Goal: Transaction & Acquisition: Purchase product/service

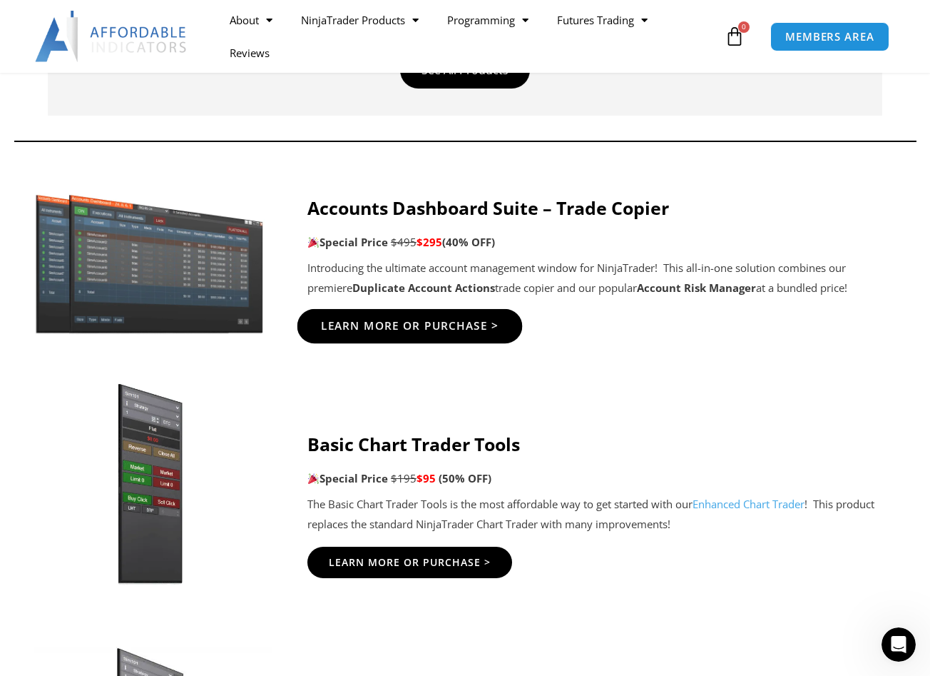
click at [451, 328] on span "Learn More Or Purchase >" at bounding box center [409, 325] width 178 height 11
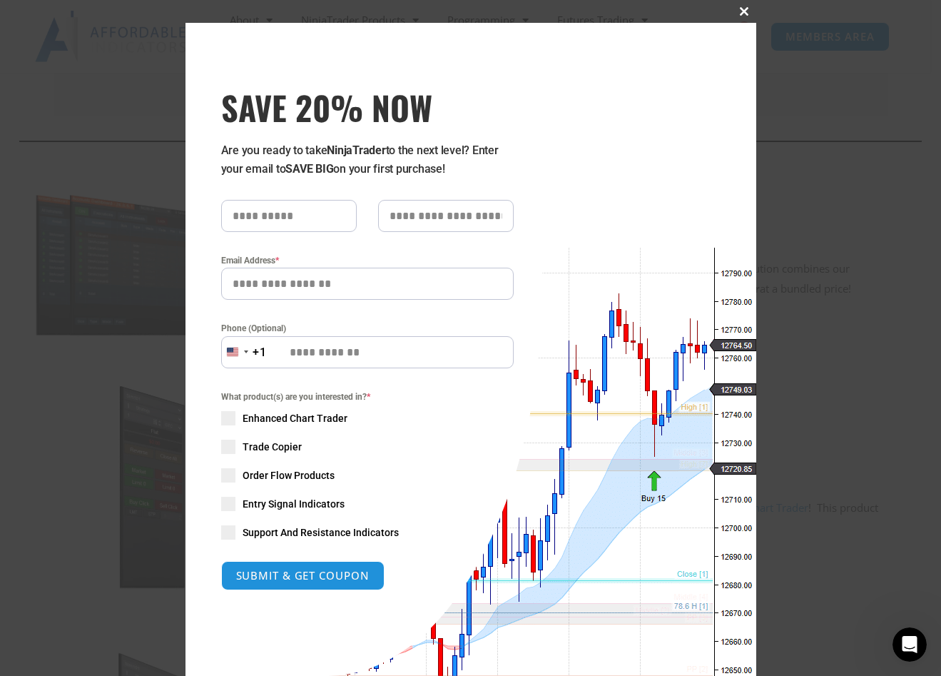
click at [736, 15] on span at bounding box center [745, 11] width 23 height 9
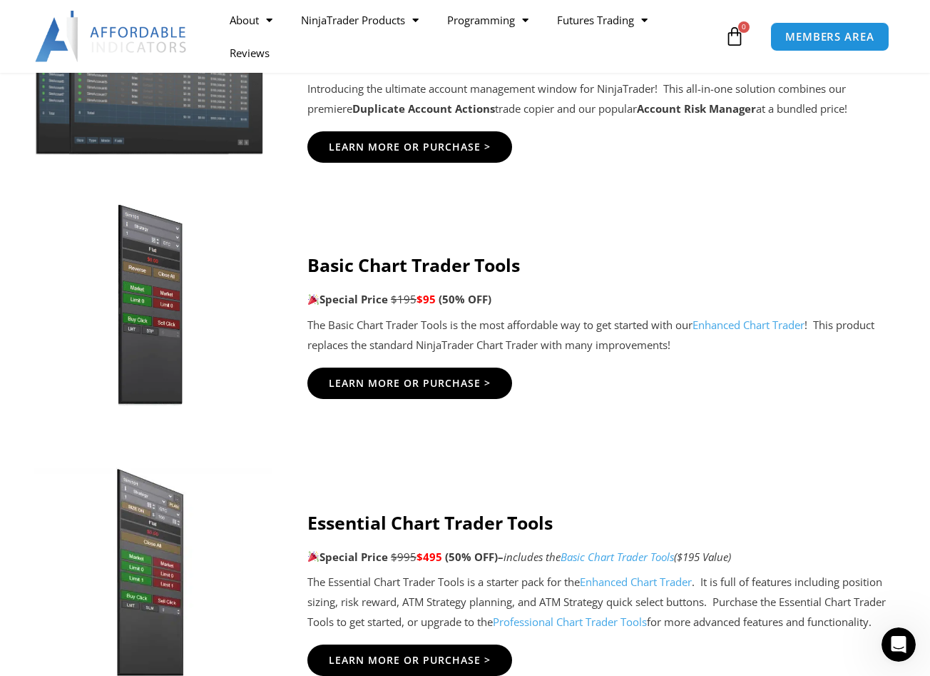
scroll to position [856, 0]
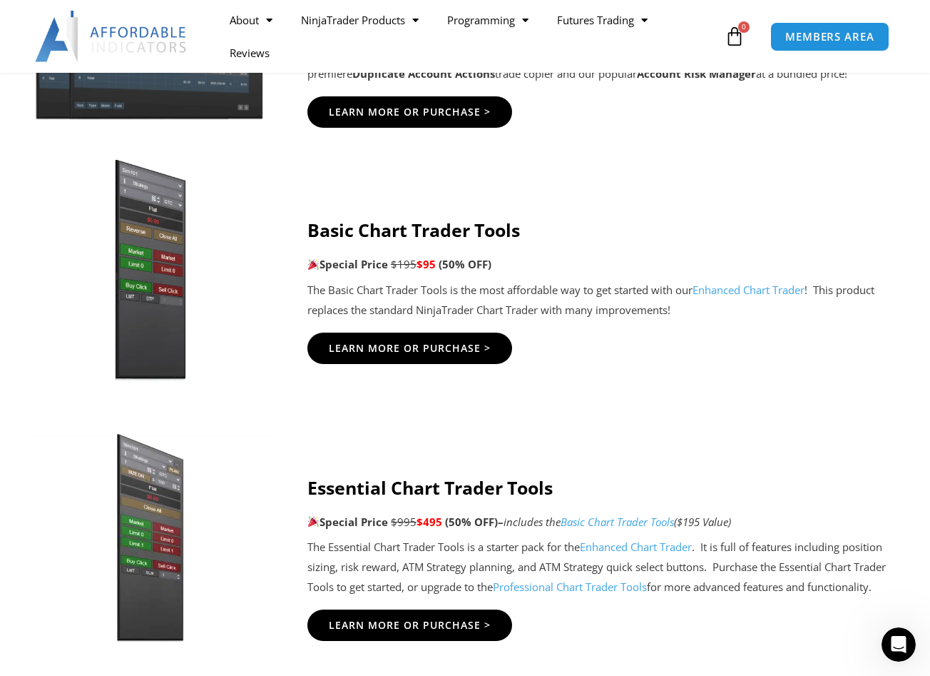
click at [152, 250] on img at bounding box center [150, 270] width 268 height 230
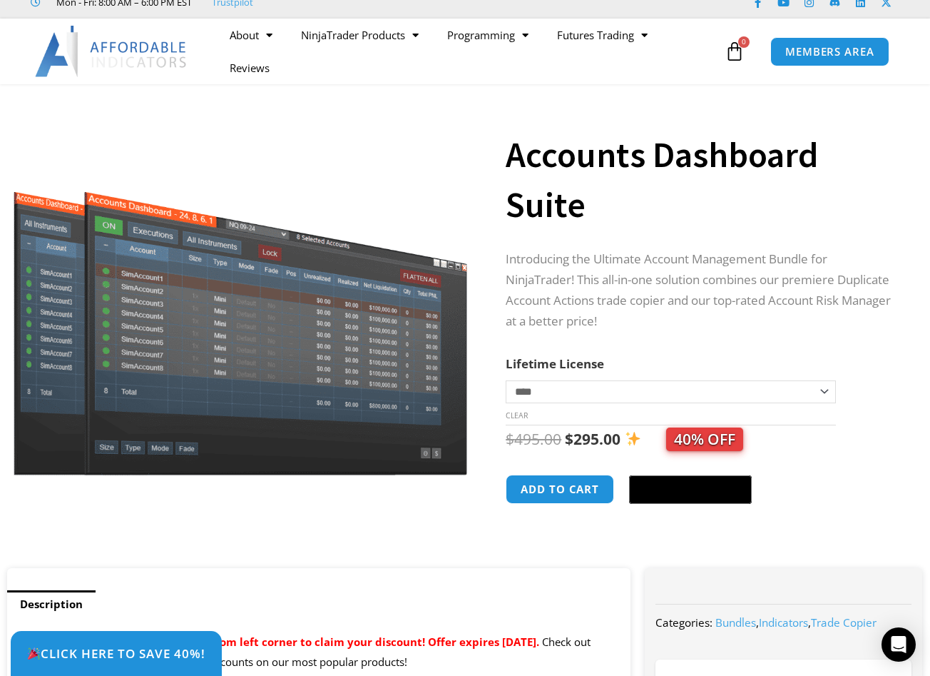
scroll to position [71, 0]
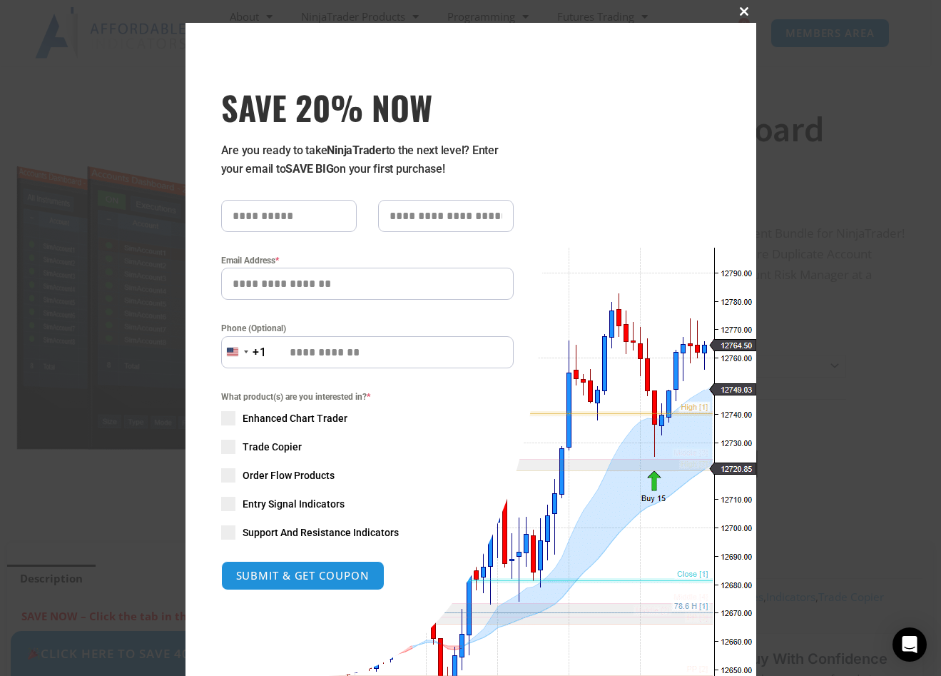
click at [735, 19] on button "Close this module" at bounding box center [745, 11] width 23 height 23
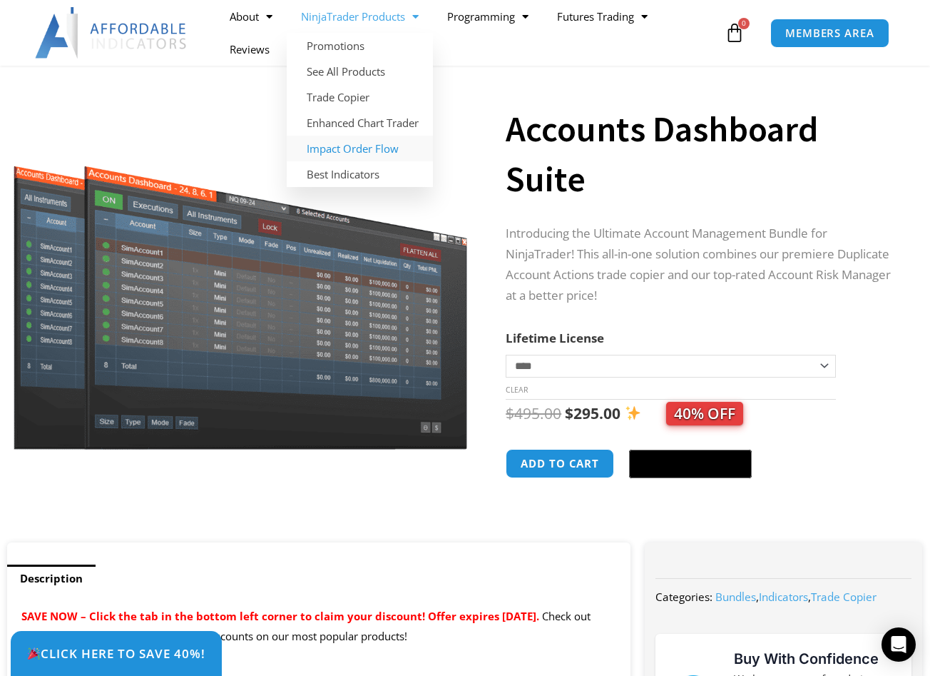
click at [367, 141] on link "Impact Order Flow" at bounding box center [360, 149] width 146 height 26
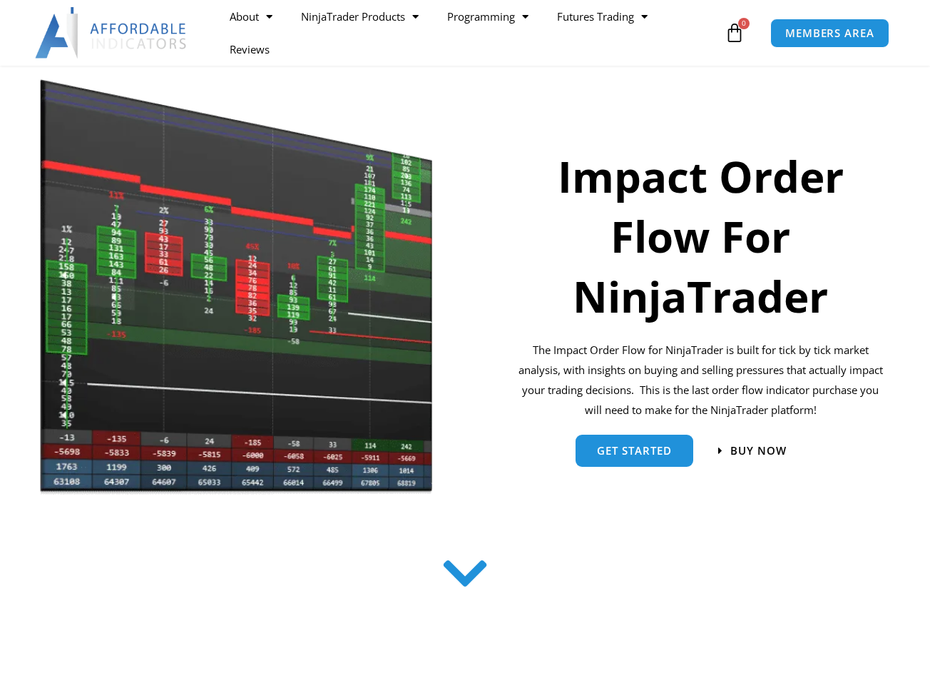
scroll to position [143, 0]
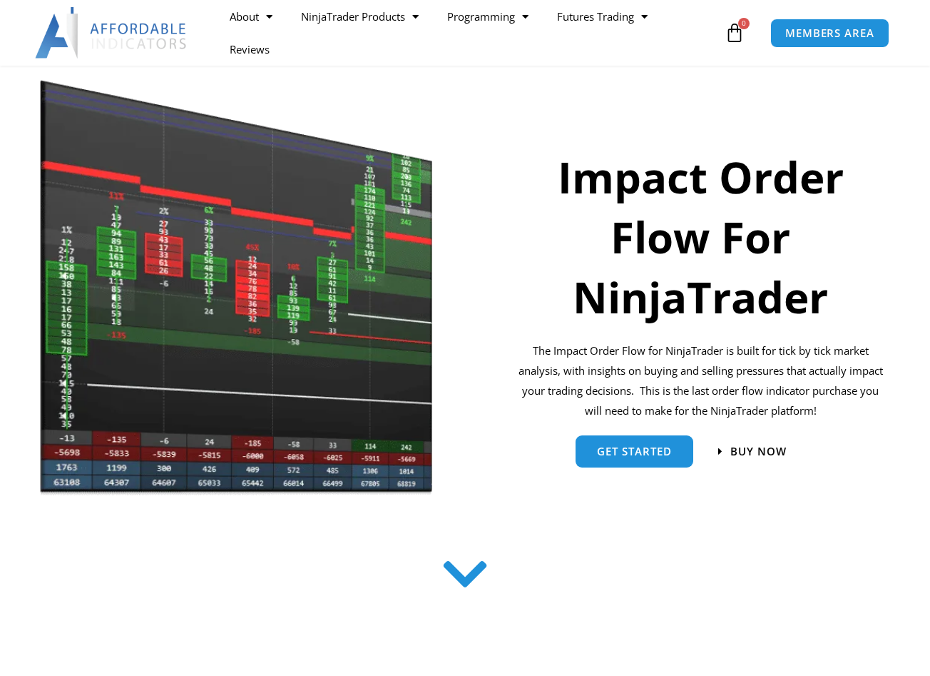
click at [460, 570] on icon at bounding box center [465, 577] width 51 height 51
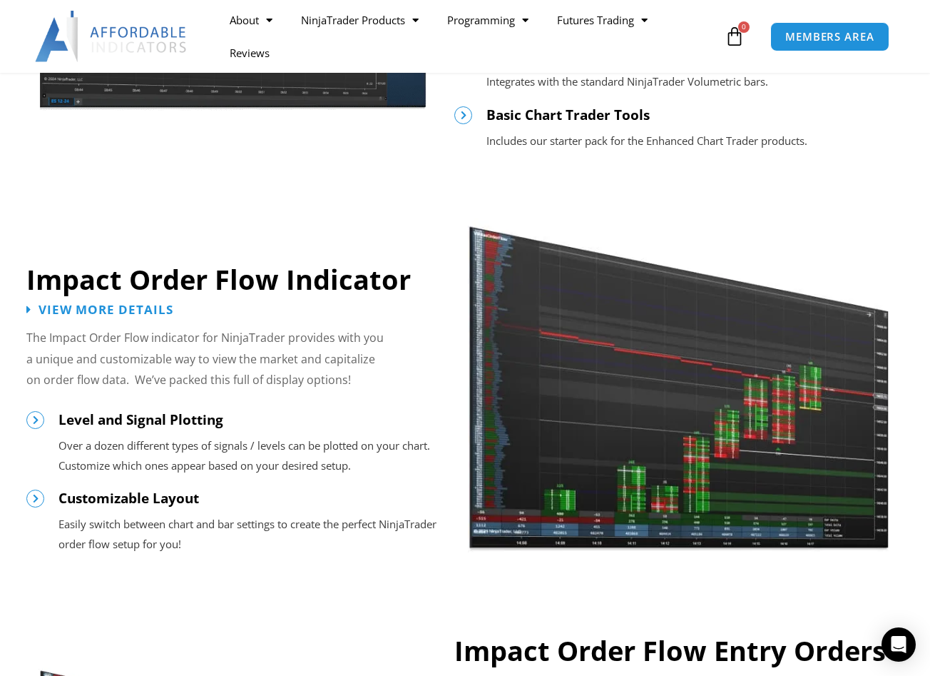
scroll to position [1070, 0]
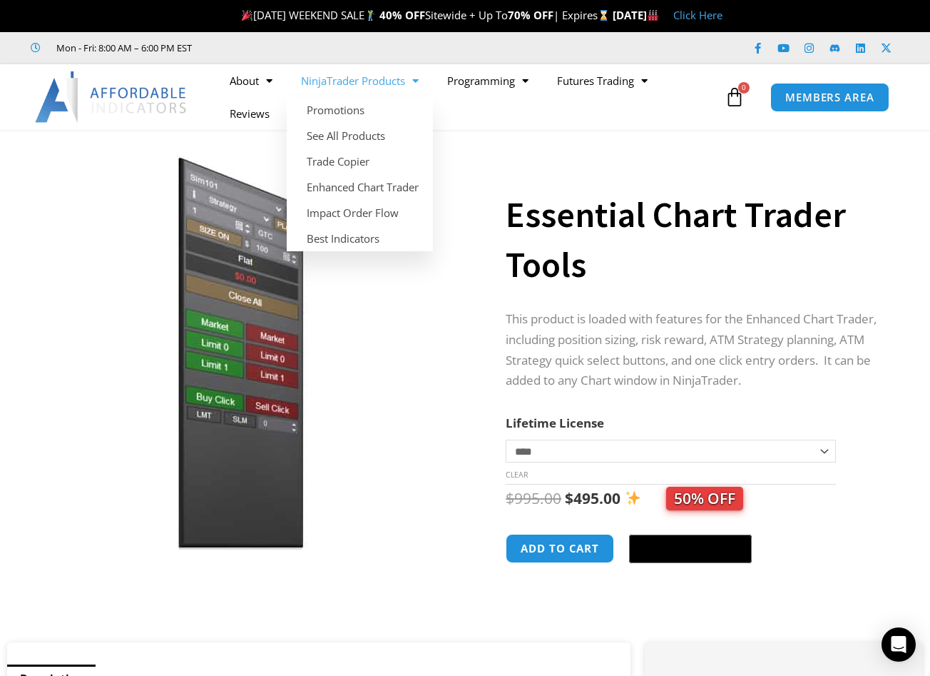
click at [375, 86] on link "NinjaTrader Products" at bounding box center [360, 80] width 146 height 33
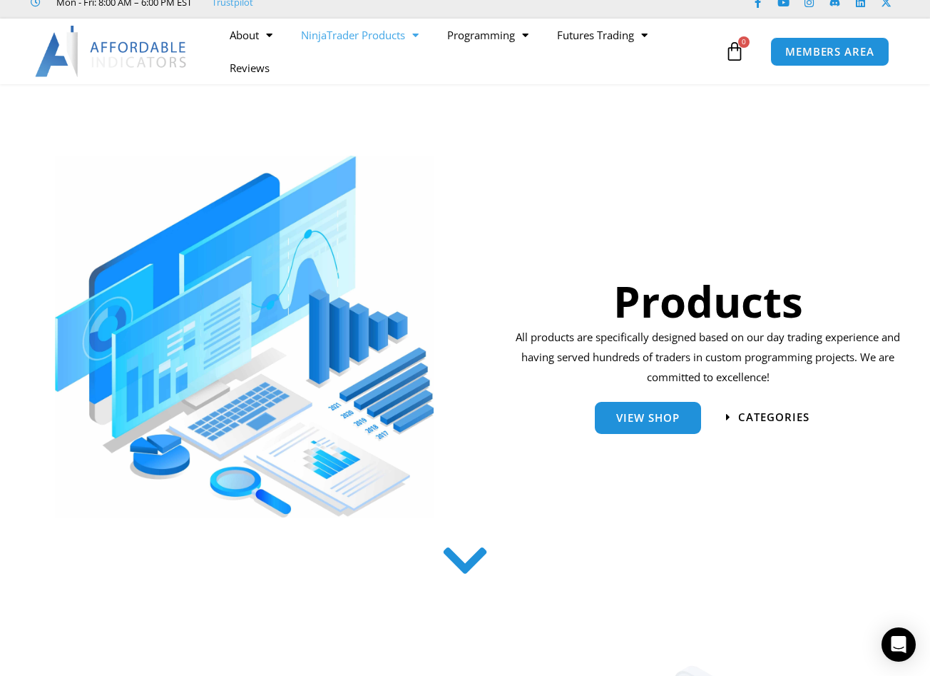
scroll to position [71, 0]
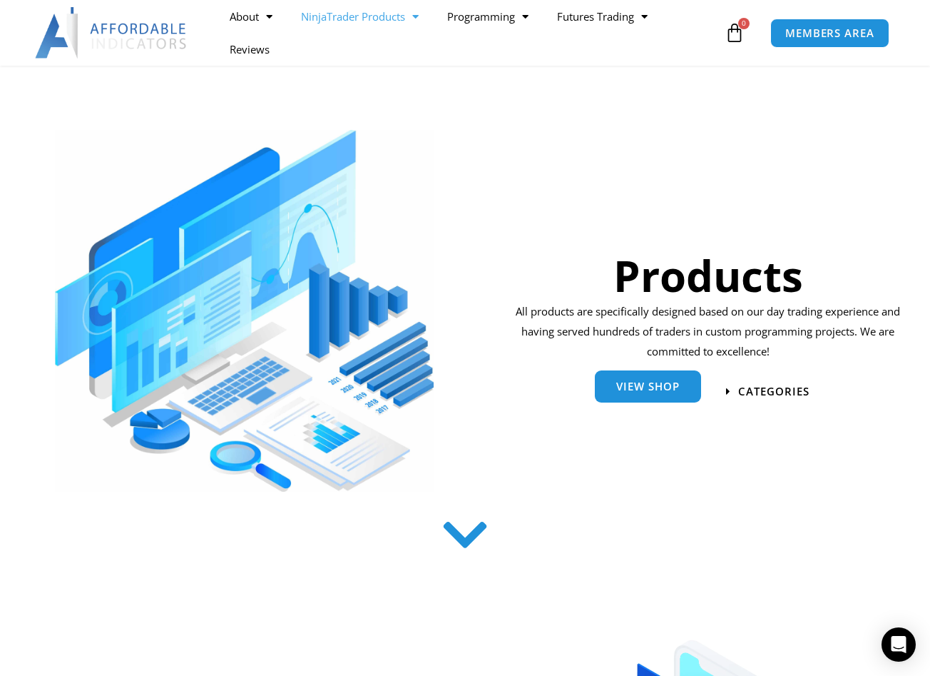
click at [662, 394] on link "View Shop" at bounding box center [648, 386] width 106 height 32
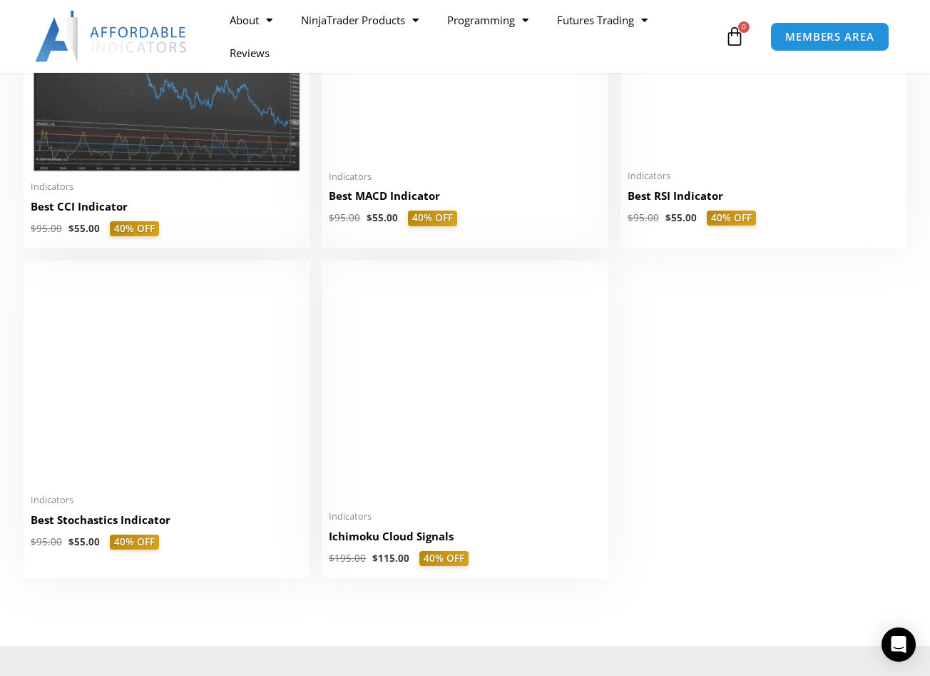
scroll to position [3140, 0]
